Goal: Find specific page/section: Find specific page/section

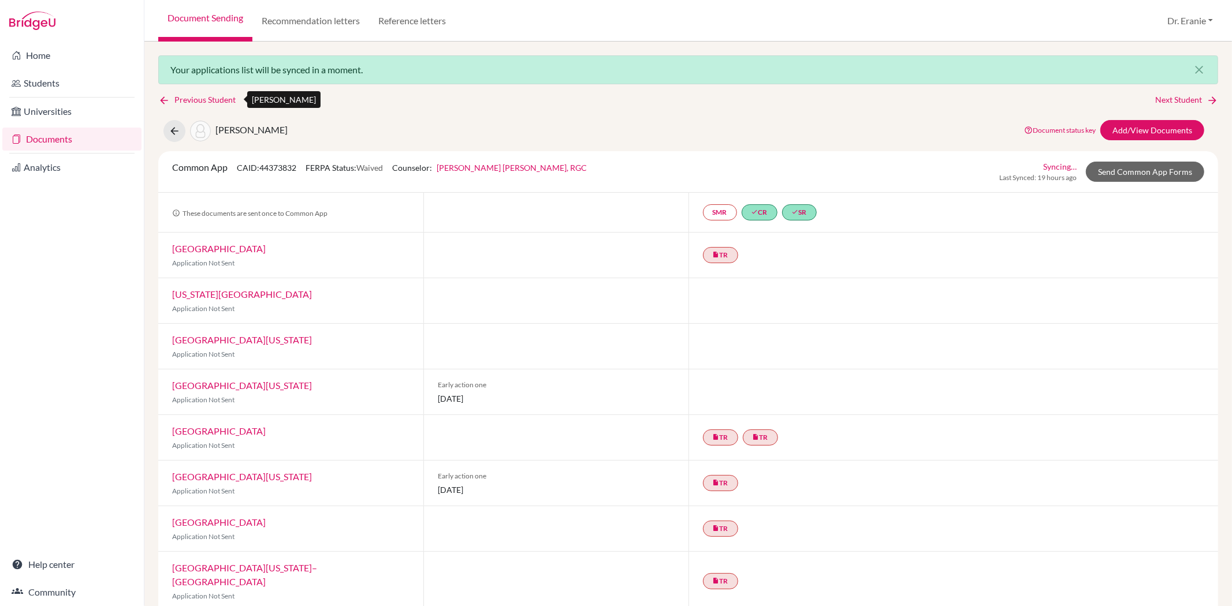
click at [165, 102] on icon at bounding box center [164, 101] width 12 height 12
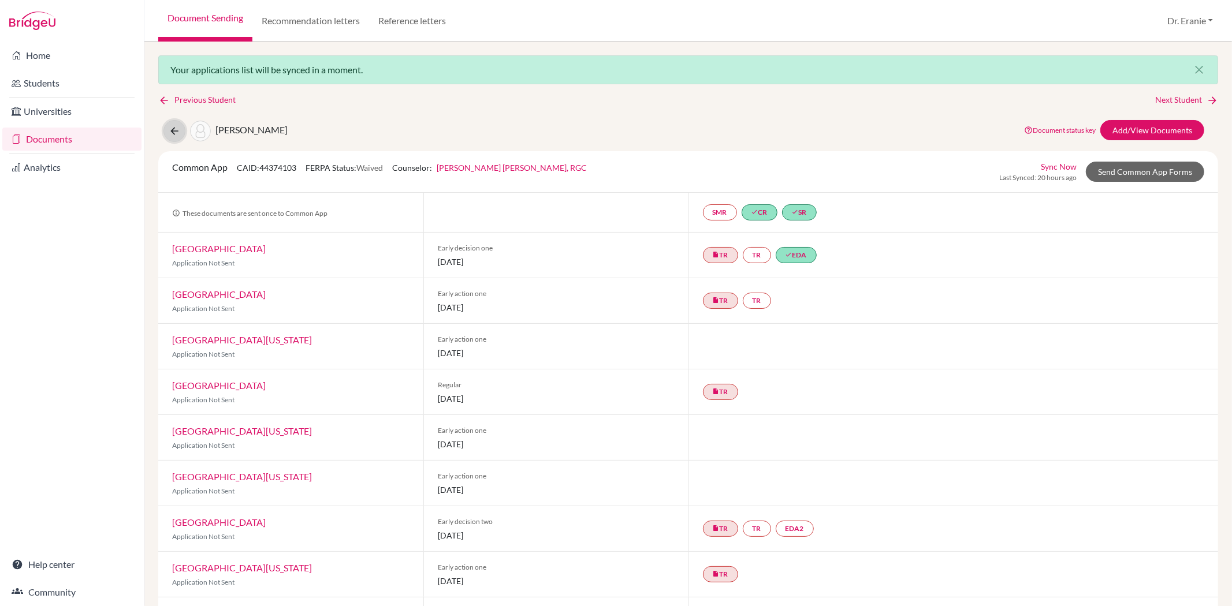
click at [172, 137] on button at bounding box center [174, 131] width 22 height 22
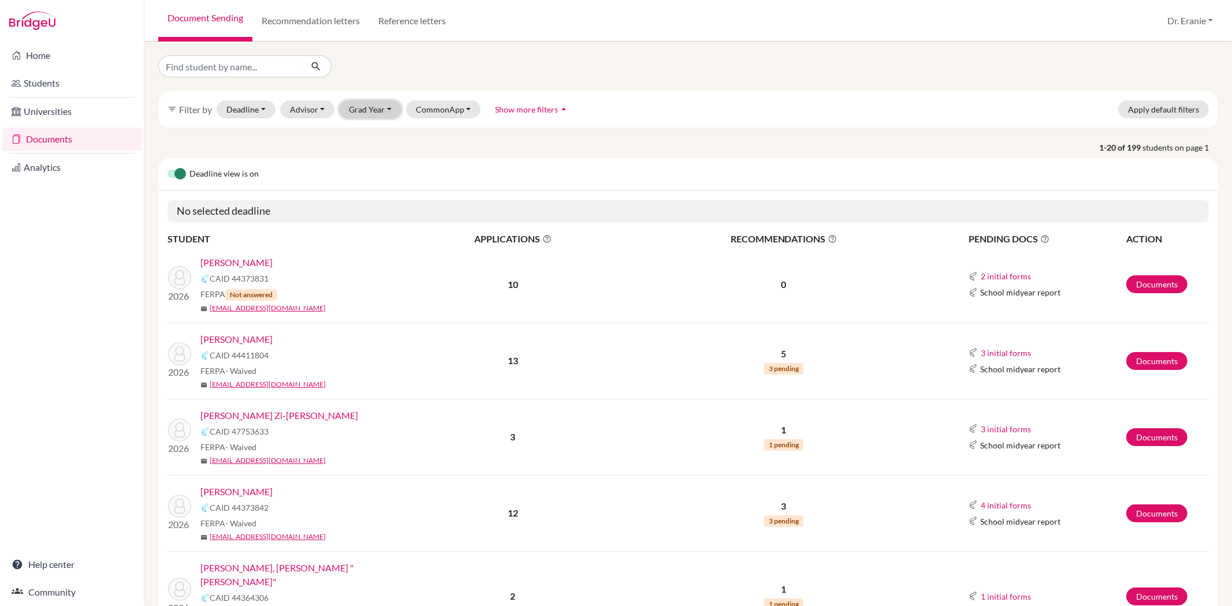
click at [380, 111] on button "Grad Year" at bounding box center [370, 109] width 62 height 18
click at [366, 150] on span "2026" at bounding box center [363, 153] width 21 height 14
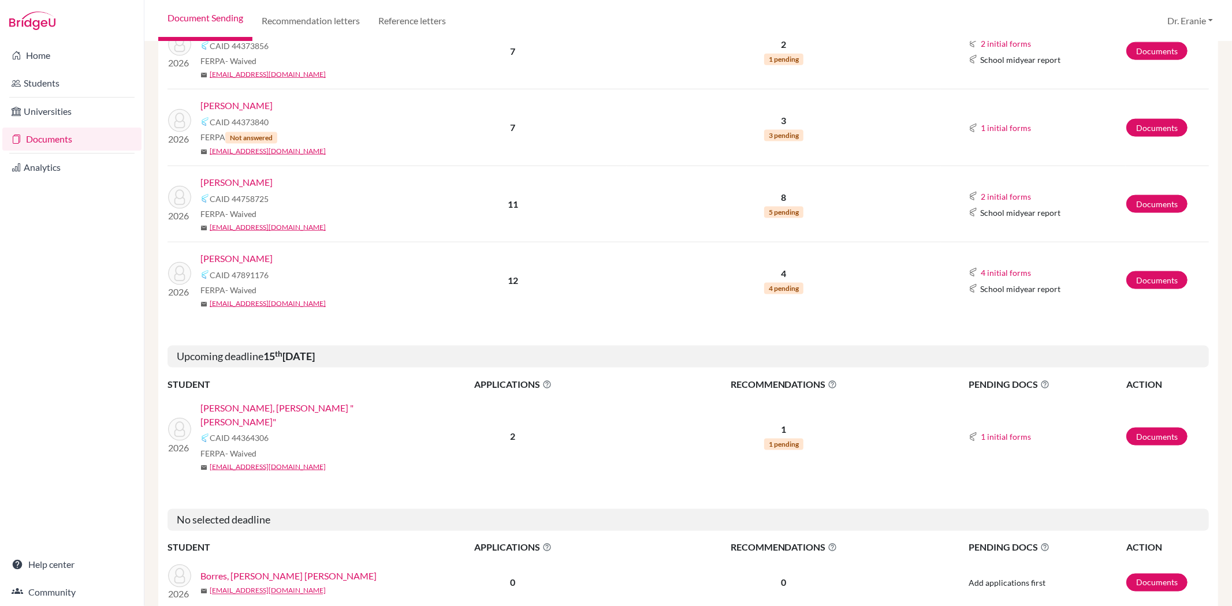
scroll to position [1347, 0]
